Goal: Information Seeking & Learning: Learn about a topic

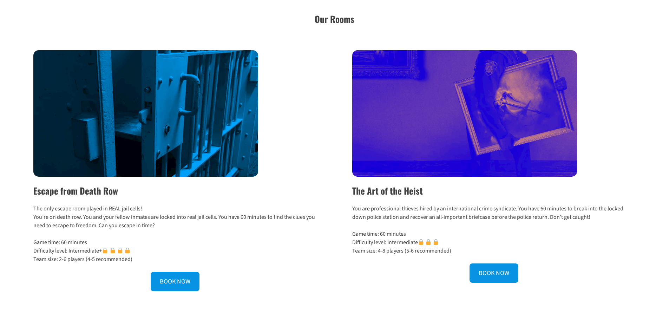
scroll to position [211, 0]
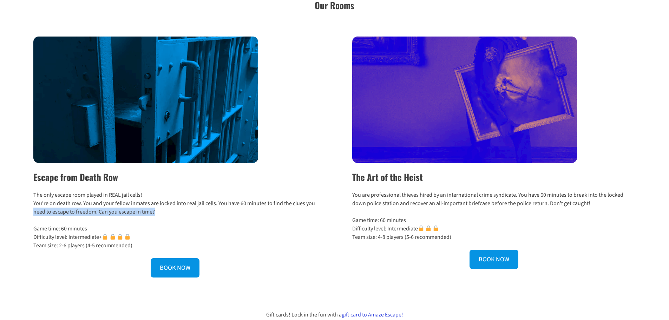
drag, startPoint x: 164, startPoint y: 212, endPoint x: 28, endPoint y: 212, distance: 136.2
click at [28, 212] on div "Escape from Death Row The only escape room played in REAL jail cells! You’re on…" at bounding box center [334, 157] width 669 height 241
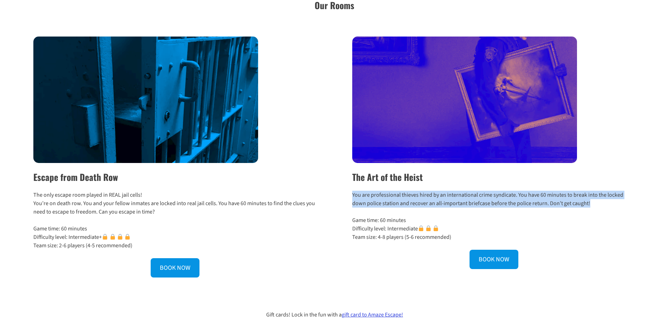
drag, startPoint x: 347, startPoint y: 195, endPoint x: 590, endPoint y: 204, distance: 243.9
click at [590, 204] on div "The Art of the Heist You are professional thieves hired by an international cri…" at bounding box center [487, 157] width 295 height 241
click at [590, 204] on p "You are professional thieves hired by an international crime syndicate. You hav…" at bounding box center [493, 199] width 283 height 17
drag, startPoint x: 597, startPoint y: 205, endPoint x: 602, endPoint y: 182, distance: 22.9
click at [602, 182] on div "The Art of the Heist You are professional thieves hired by an international cri…" at bounding box center [487, 157] width 295 height 241
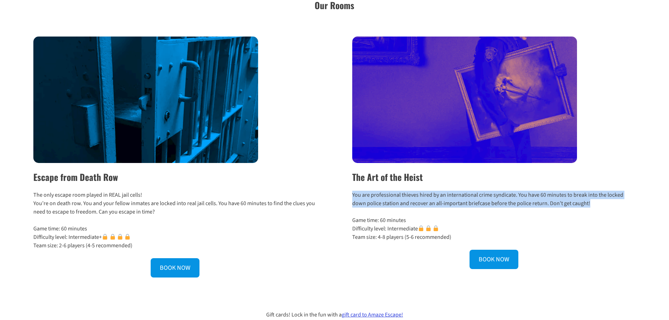
click at [602, 182] on h2 "The Art of the Heist" at bounding box center [493, 176] width 283 height 13
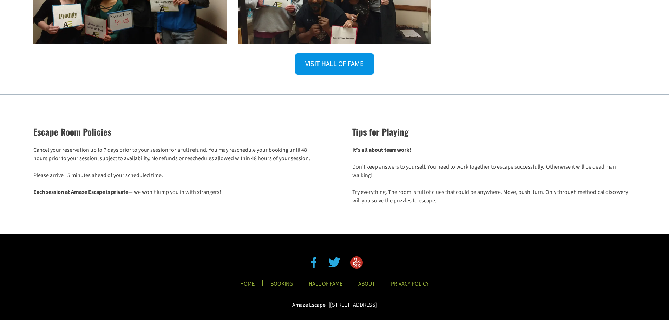
scroll to position [1157, 0]
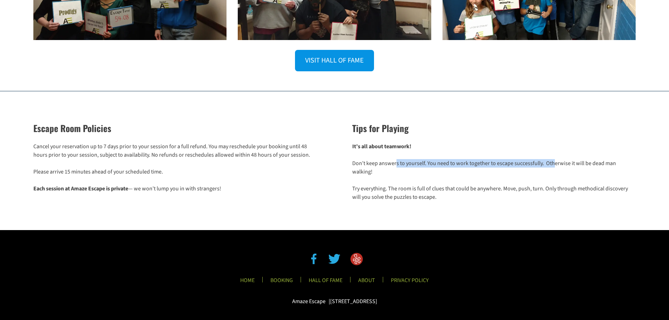
drag, startPoint x: 396, startPoint y: 163, endPoint x: 552, endPoint y: 163, distance: 156.2
click at [552, 163] on p "Don’t keep answers to yourself. You need to work together to escape successfull…" at bounding box center [493, 167] width 283 height 17
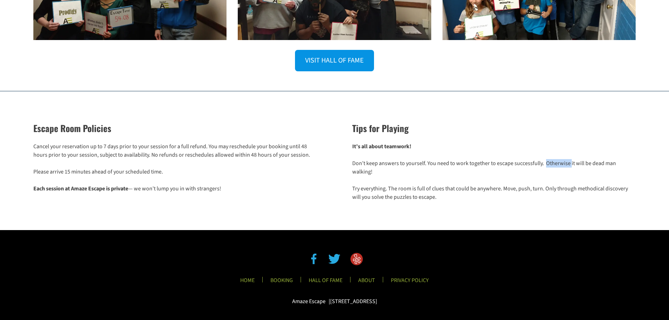
click at [552, 163] on p "Don’t keep answers to yourself. You need to work together to escape successfull…" at bounding box center [493, 167] width 283 height 17
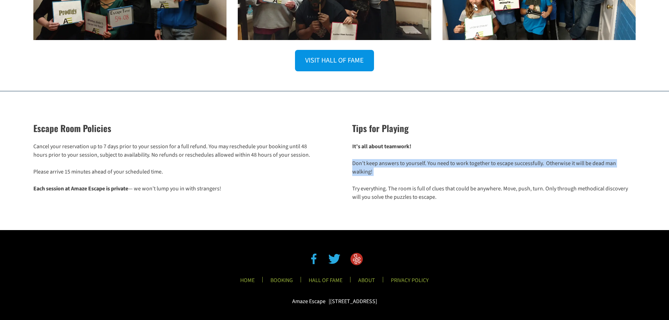
click at [552, 163] on p "Don’t keep answers to yourself. You need to work together to escape successfull…" at bounding box center [493, 167] width 283 height 17
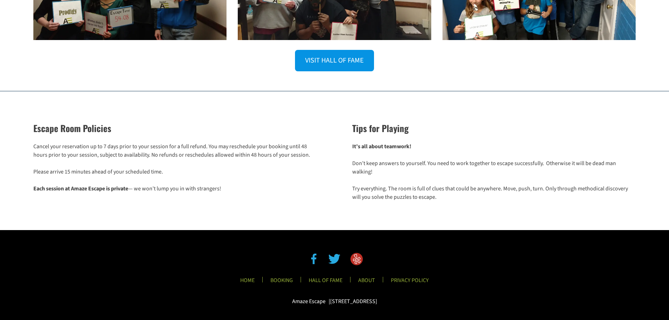
click at [429, 191] on p "Try everything. The room is full of clues that could be anywhere. Move, push, t…" at bounding box center [493, 192] width 283 height 17
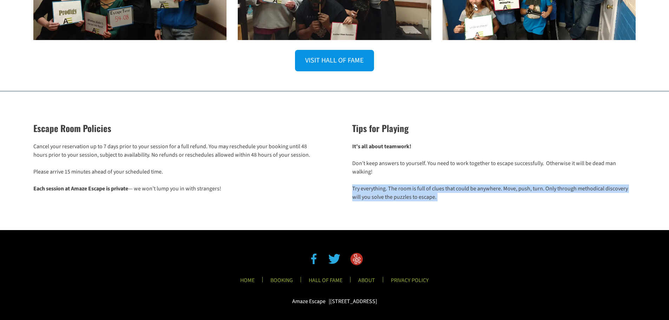
click at [429, 191] on p "Try everything. The room is full of clues that could be anywhere. Move, push, t…" at bounding box center [493, 192] width 283 height 17
click at [381, 189] on p "Try everything. The room is full of clues that could be anywhere. Move, push, t…" at bounding box center [493, 192] width 283 height 17
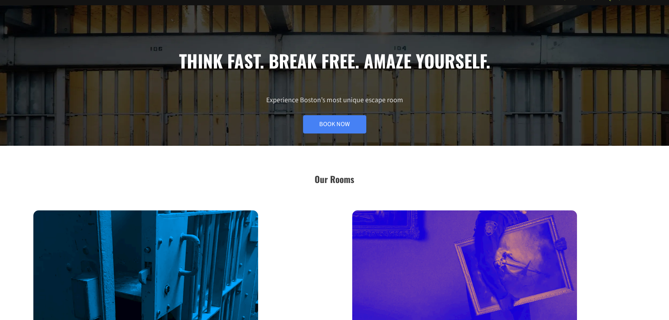
scroll to position [0, 0]
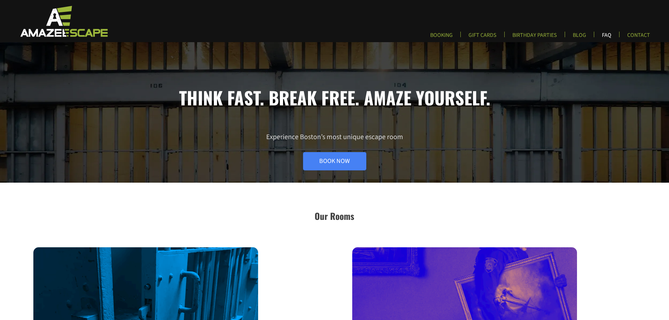
click at [606, 34] on link "FAQ" at bounding box center [606, 38] width 21 height 12
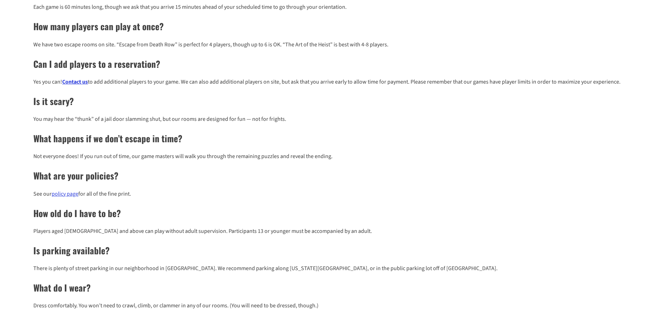
scroll to position [316, 0]
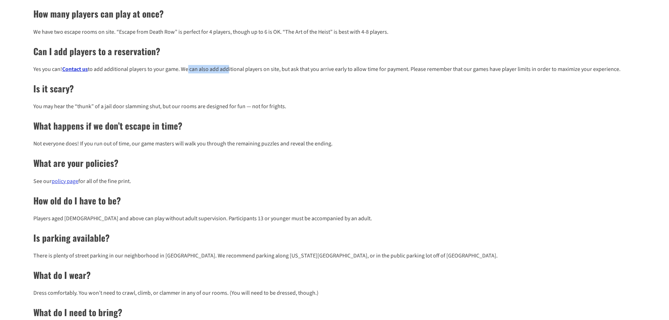
drag, startPoint x: 188, startPoint y: 70, endPoint x: 230, endPoint y: 71, distance: 41.4
click at [230, 71] on p "Yes you can! Contact us to add additional players to your game. We can also add…" at bounding box center [334, 69] width 602 height 8
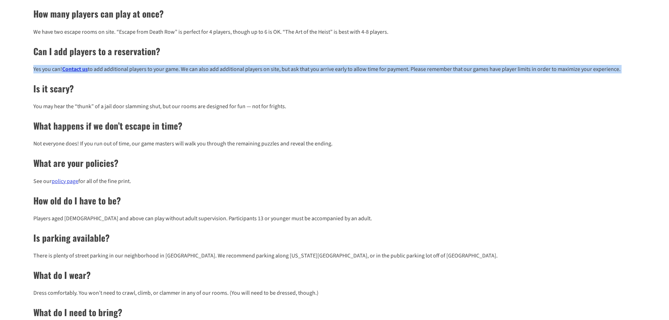
click at [230, 71] on p "Yes you can! Contact us to add additional players to your game. We can also add…" at bounding box center [334, 69] width 602 height 8
click at [173, 69] on p "Yes you can! Contact us to add additional players to your game. We can also add…" at bounding box center [334, 69] width 602 height 8
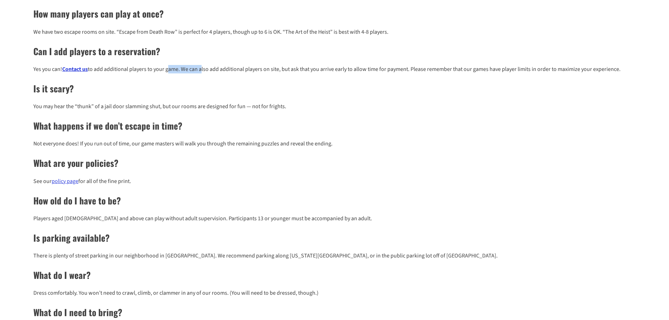
drag, startPoint x: 173, startPoint y: 69, endPoint x: 200, endPoint y: 73, distance: 27.7
click at [200, 73] on p "Yes you can! Contact us to add additional players to your game. We can also add…" at bounding box center [334, 69] width 602 height 8
drag, startPoint x: 88, startPoint y: 107, endPoint x: 158, endPoint y: 108, distance: 70.2
click at [158, 108] on p "You may hear the “thunk” of a jail door slamming shut, but our rooms are design…" at bounding box center [334, 106] width 602 height 8
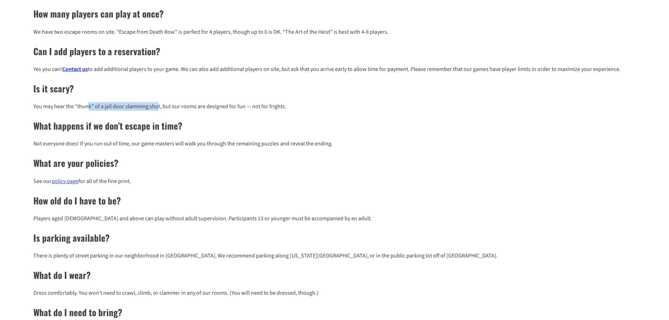
click at [158, 108] on p "You may hear the “thunk” of a jail door slamming shut, but our rooms are design…" at bounding box center [334, 106] width 602 height 8
drag, startPoint x: 100, startPoint y: 102, endPoint x: 188, endPoint y: 103, distance: 87.4
click at [188, 103] on div "What is an escape room? An escape room is a live-action, immersive game where p…" at bounding box center [334, 59] width 602 height 567
click at [188, 103] on p "You may hear the “thunk” of a jail door slamming shut, but our rooms are design…" at bounding box center [334, 106] width 602 height 8
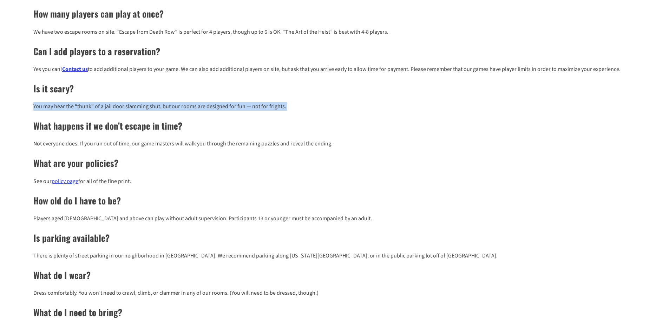
click at [188, 103] on p "You may hear the “thunk” of a jail door slamming shut, but our rooms are design…" at bounding box center [334, 106] width 602 height 8
click at [266, 107] on p "You may hear the “thunk” of a jail door slamming shut, but our rooms are design…" at bounding box center [334, 106] width 602 height 8
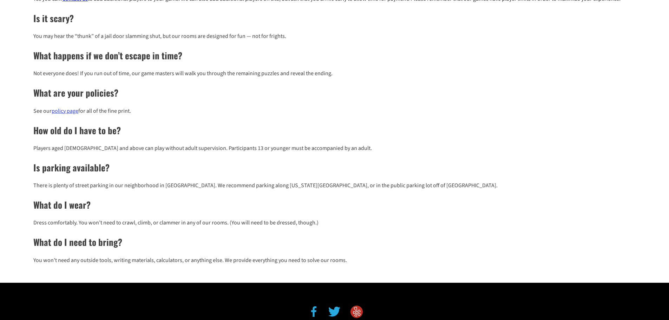
scroll to position [421, 0]
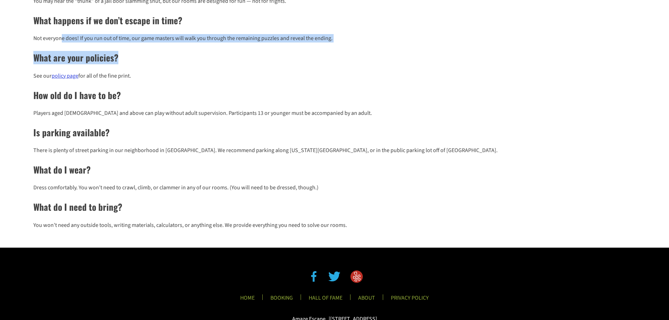
drag, startPoint x: 61, startPoint y: 37, endPoint x: 235, endPoint y: 44, distance: 174.0
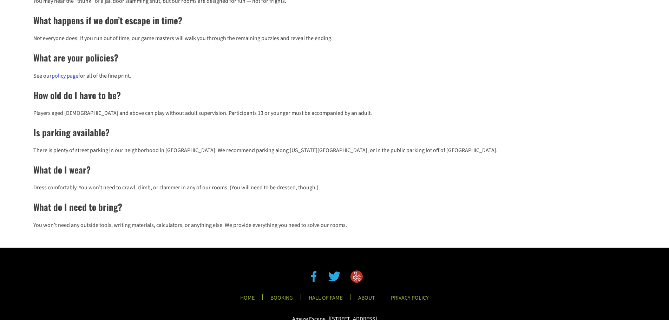
click at [228, 39] on p "Not everyone does! If you run out of time, our game masters will walk you throu…" at bounding box center [334, 38] width 602 height 8
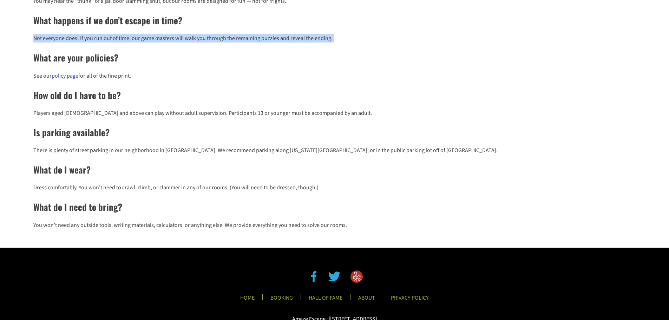
click at [228, 39] on p "Not everyone does! If you run out of time, our game masters will walk you throu…" at bounding box center [334, 38] width 602 height 8
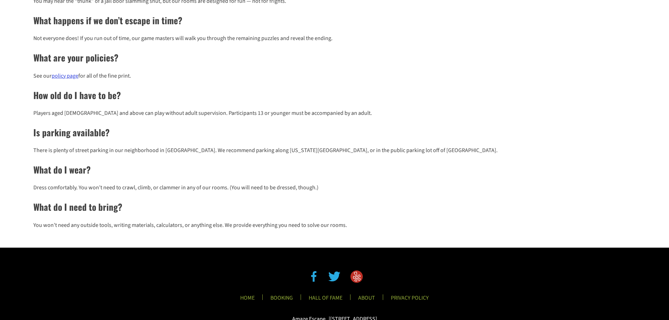
click at [266, 55] on h2 "What are your policies?" at bounding box center [334, 57] width 602 height 13
drag, startPoint x: 204, startPoint y: 68, endPoint x: 196, endPoint y: 60, distance: 11.4
click at [196, 60] on h2 "What are your policies?" at bounding box center [334, 57] width 602 height 13
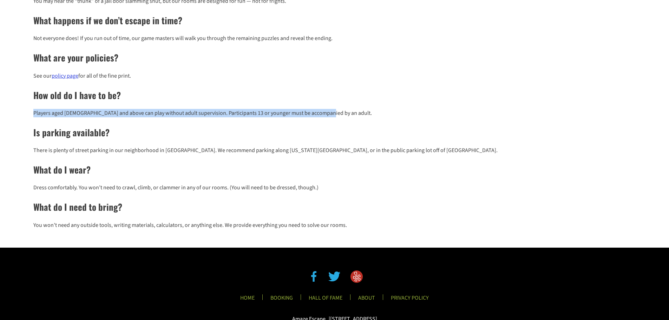
drag, startPoint x: 34, startPoint y: 109, endPoint x: 363, endPoint y: 115, distance: 329.0
click at [363, 115] on p "Players aged [DEMOGRAPHIC_DATA] and above can play without adult supervision. P…" at bounding box center [334, 113] width 602 height 8
drag, startPoint x: 363, startPoint y: 115, endPoint x: 343, endPoint y: 88, distance: 32.9
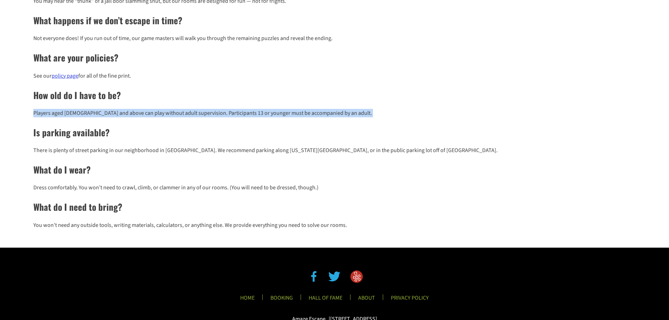
click at [343, 88] on h2 "How old do I have to be?" at bounding box center [334, 94] width 602 height 13
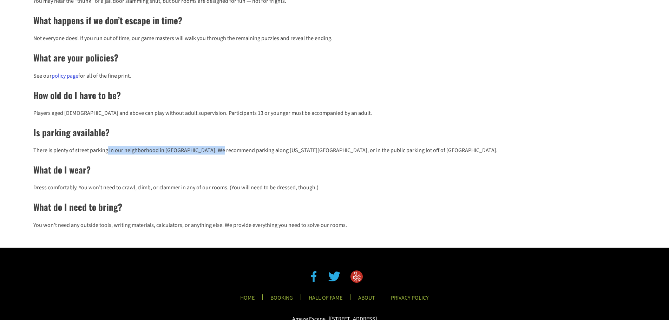
drag, startPoint x: 107, startPoint y: 148, endPoint x: 219, endPoint y: 145, distance: 112.0
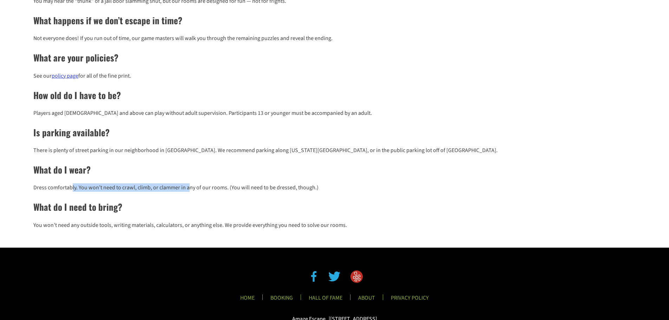
drag, startPoint x: 88, startPoint y: 188, endPoint x: 189, endPoint y: 185, distance: 100.8
click at [189, 185] on p "Dress comfortably. You won’t need to crawl, climb, or clammer in any of our roo…" at bounding box center [334, 187] width 602 height 8
drag, startPoint x: 177, startPoint y: 185, endPoint x: 101, endPoint y: 180, distance: 76.0
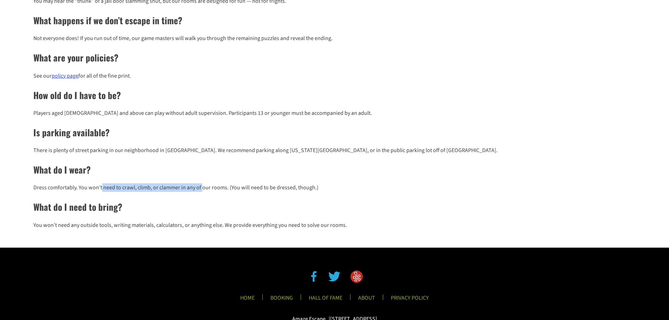
drag, startPoint x: 132, startPoint y: 187, endPoint x: 222, endPoint y: 186, distance: 90.2
click at [222, 186] on p "Dress comfortably. You won’t need to crawl, climb, or clammer in any of our roo…" at bounding box center [334, 187] width 602 height 8
click at [222, 185] on p "Dress comfortably. You won’t need to crawl, climb, or clammer in any of our roo…" at bounding box center [334, 187] width 602 height 8
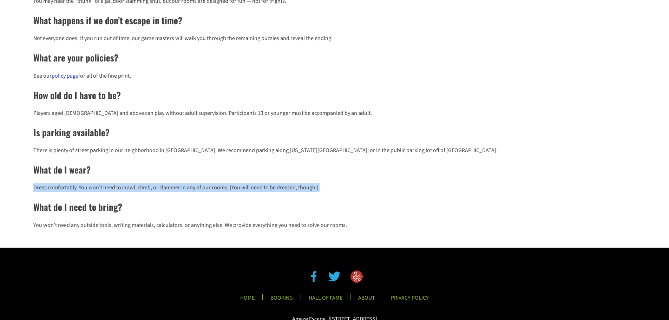
click at [222, 185] on p "Dress comfortably. You won’t need to crawl, climb, or clammer in any of our roo…" at bounding box center [334, 187] width 602 height 8
click at [132, 185] on p "Dress comfortably. You won’t need to crawl, climb, or clammer in any of our roo…" at bounding box center [334, 187] width 602 height 8
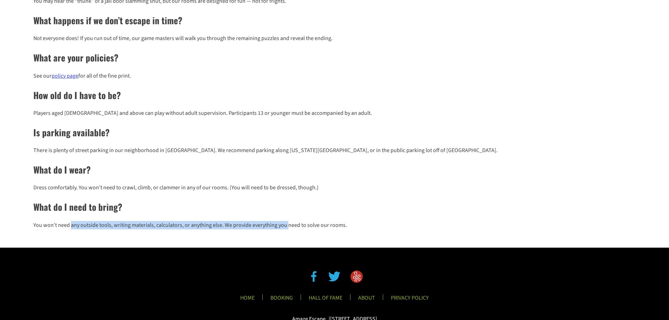
drag, startPoint x: 250, startPoint y: 224, endPoint x: 71, endPoint y: 222, distance: 179.4
click at [71, 222] on p "You won’t need any outside tools, writing materials, calculators, or anything e…" at bounding box center [334, 225] width 602 height 8
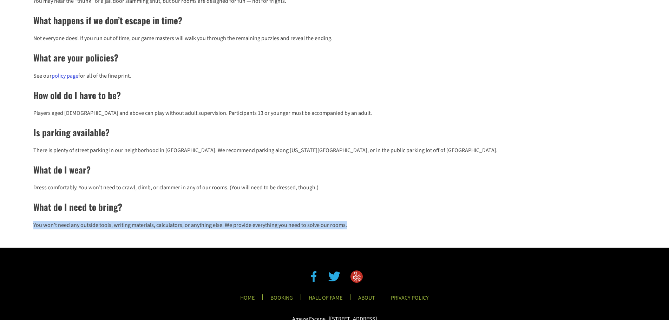
click at [69, 221] on p "You won’t need any outside tools, writing materials, calculators, or anything e…" at bounding box center [334, 225] width 602 height 8
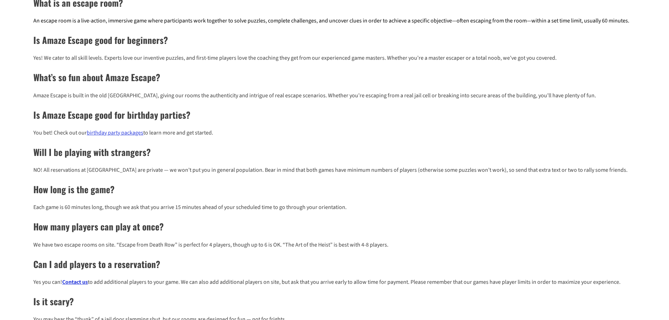
scroll to position [0, 0]
